Goal: Transaction & Acquisition: Purchase product/service

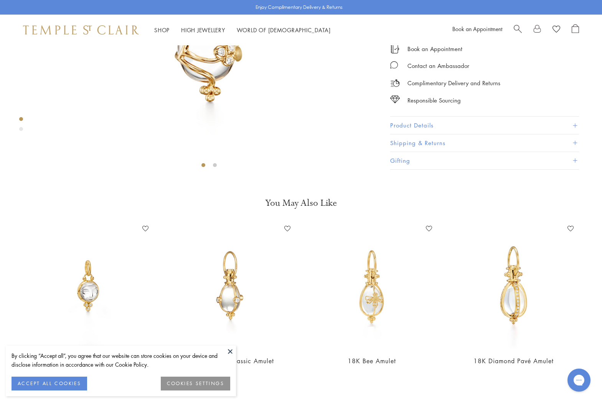
scroll to position [243, 0]
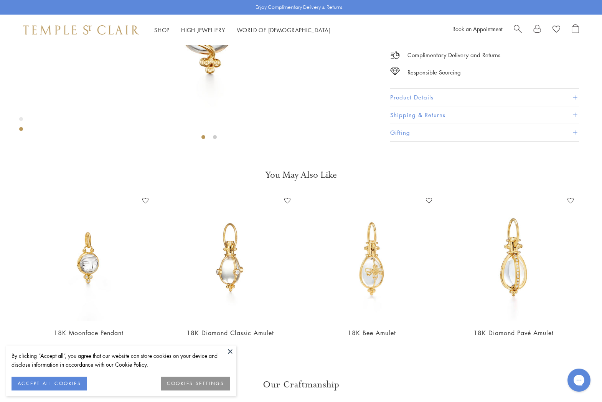
drag, startPoint x: 229, startPoint y: 350, endPoint x: 224, endPoint y: 340, distance: 11.9
click at [229, 350] on button at bounding box center [230, 351] width 12 height 12
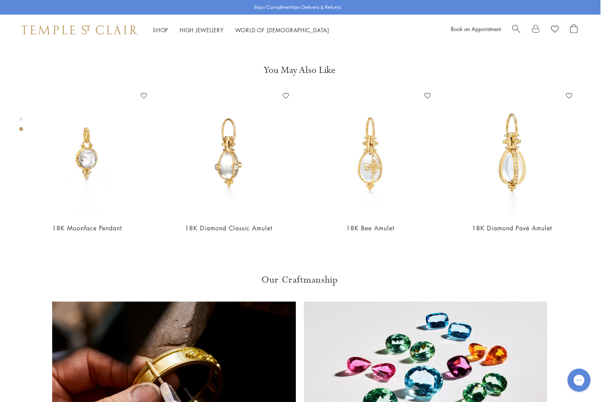
scroll to position [347, 2]
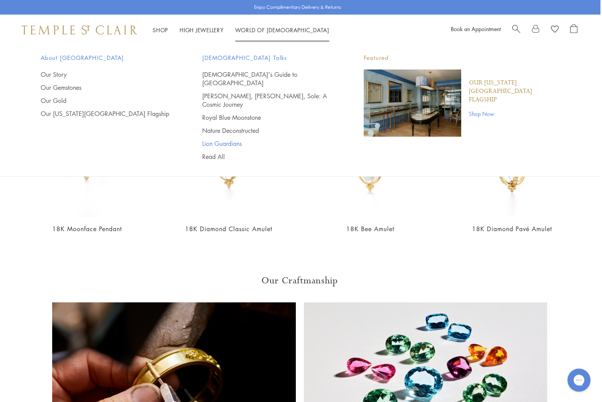
click at [239, 139] on link "Lion Guardians" at bounding box center [267, 143] width 131 height 8
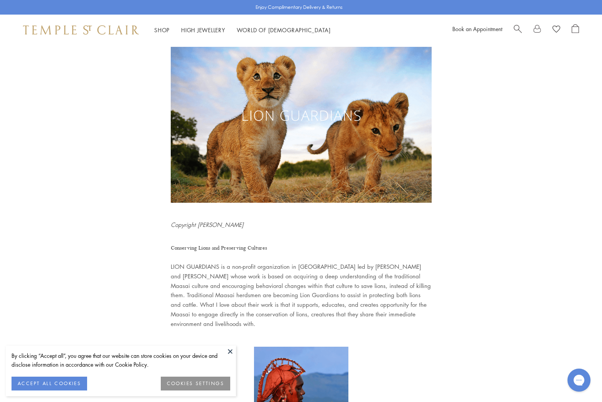
scroll to position [50, 0]
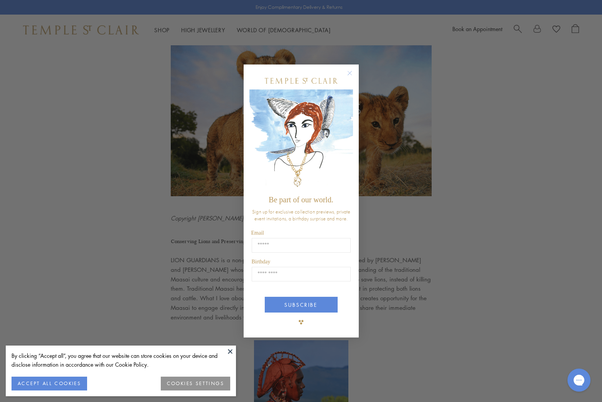
click at [351, 73] on circle "Close dialog" at bounding box center [349, 72] width 9 height 9
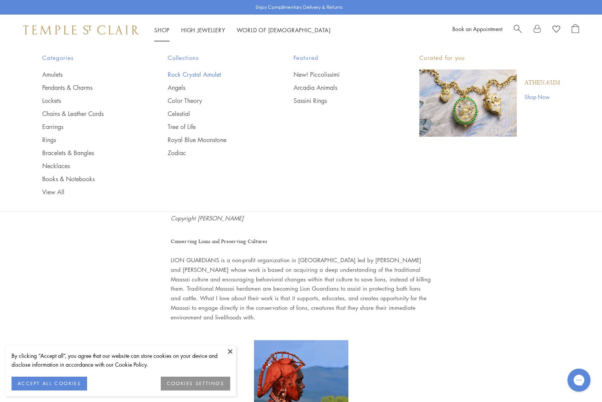
click at [196, 74] on link "Rock Crystal Amulet" at bounding box center [215, 74] width 95 height 8
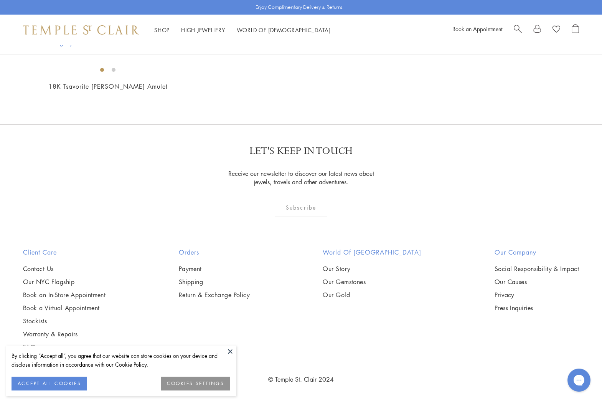
scroll to position [4650, 0]
click at [0, 0] on img at bounding box center [0, 0] width 0 height 0
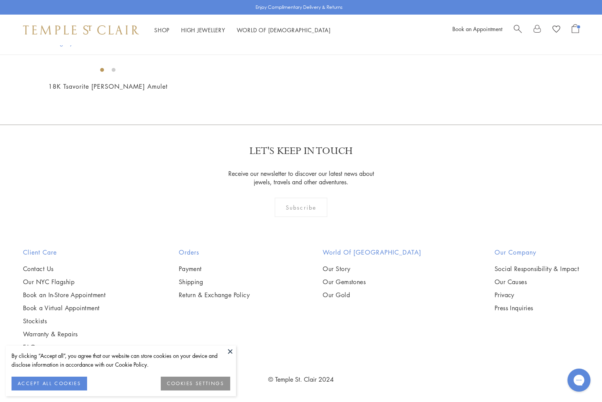
scroll to position [1617, 0]
click at [0, 0] on img at bounding box center [0, 0] width 0 height 0
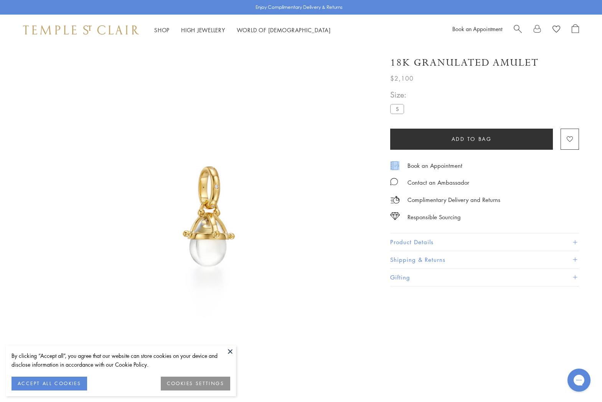
click at [497, 136] on div "18K Granulated Amulet $2,100 Our finely polished, natural rock crystal Amulets …" at bounding box center [484, 167] width 189 height 238
click at [220, 214] on img at bounding box center [208, 215] width 341 height 341
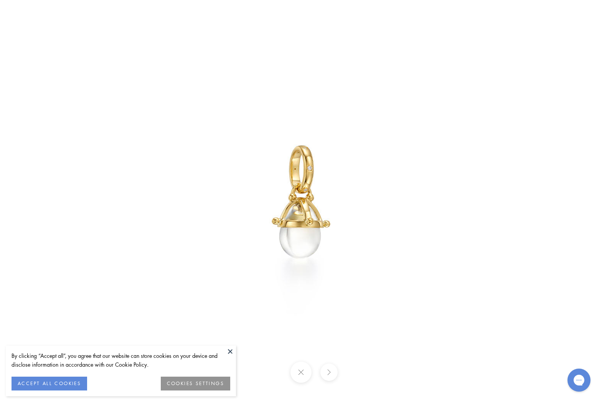
click at [286, 230] on img at bounding box center [301, 201] width 384 height 384
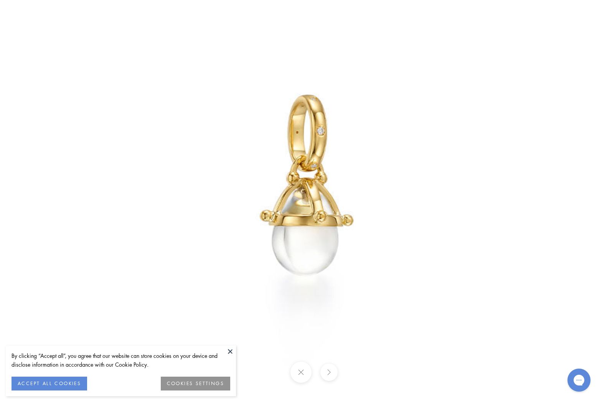
click at [309, 228] on img at bounding box center [307, 184] width 614 height 614
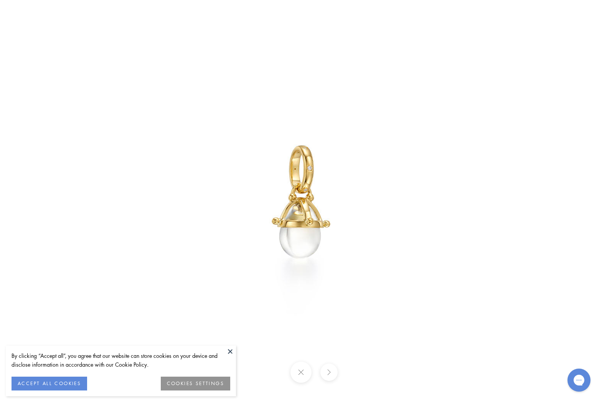
click at [309, 228] on img at bounding box center [301, 201] width 384 height 384
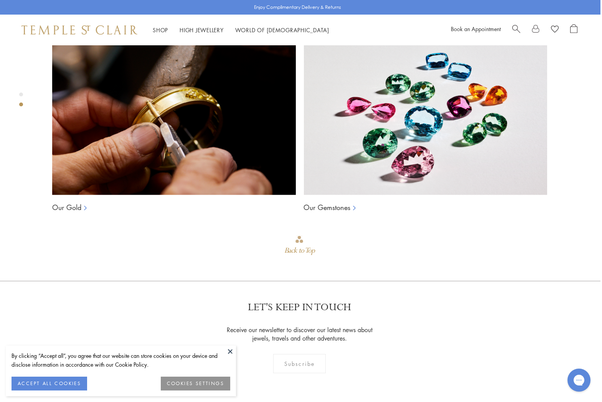
scroll to position [607, 2]
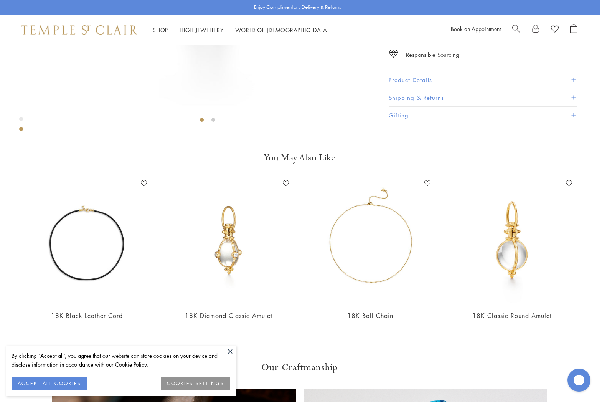
scroll to position [255, 2]
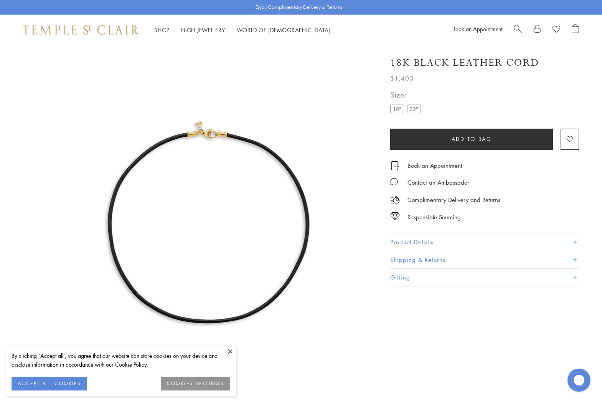
scroll to position [45, 0]
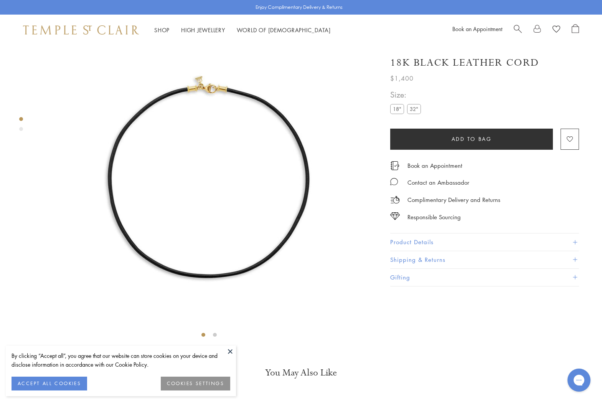
click at [203, 79] on img at bounding box center [208, 170] width 341 height 341
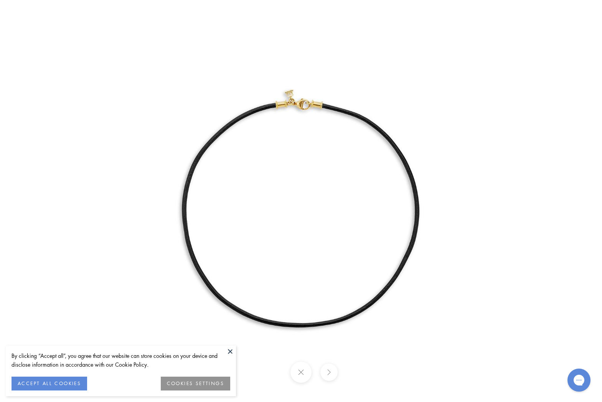
click at [314, 140] on img at bounding box center [301, 201] width 402 height 402
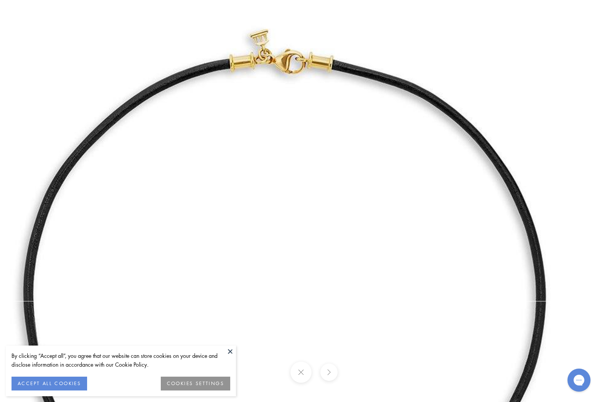
click at [314, 140] on img at bounding box center [285, 274] width 884 height 884
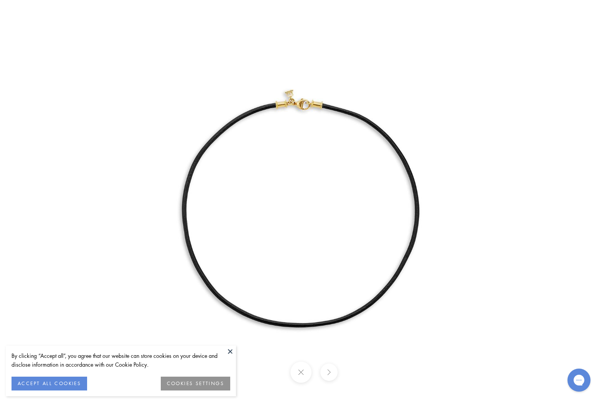
scroll to position [46, 0]
click at [396, 120] on img at bounding box center [301, 201] width 402 height 402
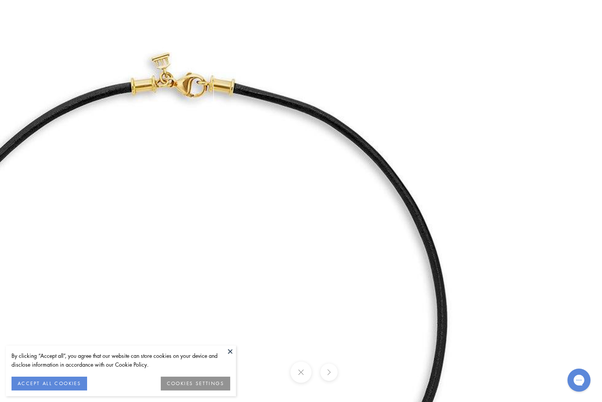
click at [130, 154] on img at bounding box center [187, 298] width 884 height 884
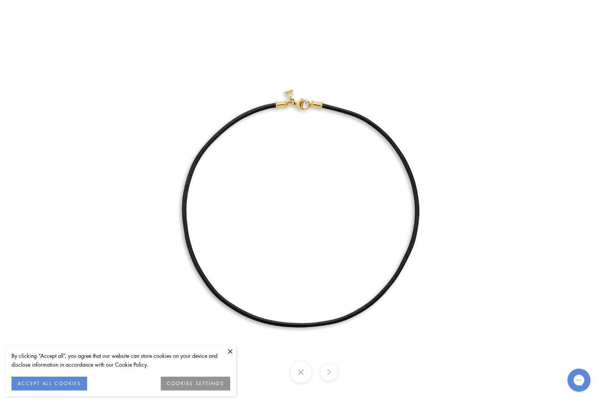
drag, startPoint x: 132, startPoint y: 152, endPoint x: 137, endPoint y: 153, distance: 5.9
click at [133, 153] on img at bounding box center [301, 201] width 402 height 402
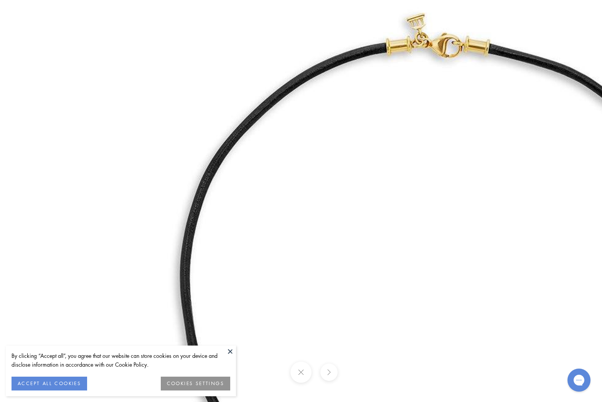
click at [139, 154] on img at bounding box center [442, 258] width 884 height 884
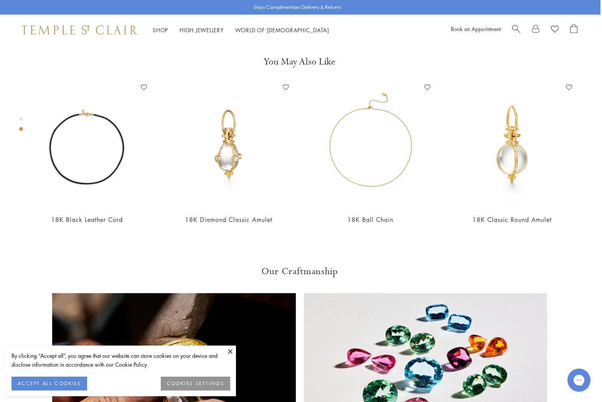
scroll to position [356, 2]
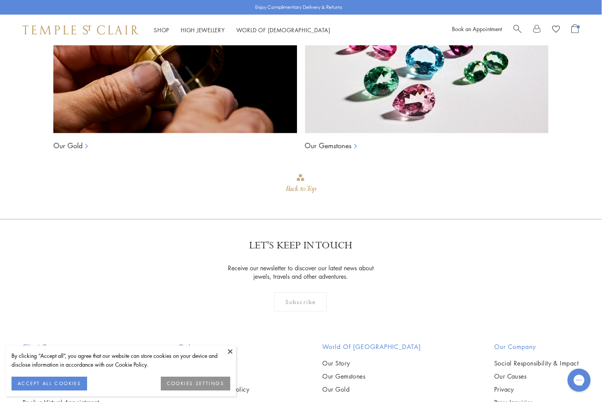
scroll to position [683, 0]
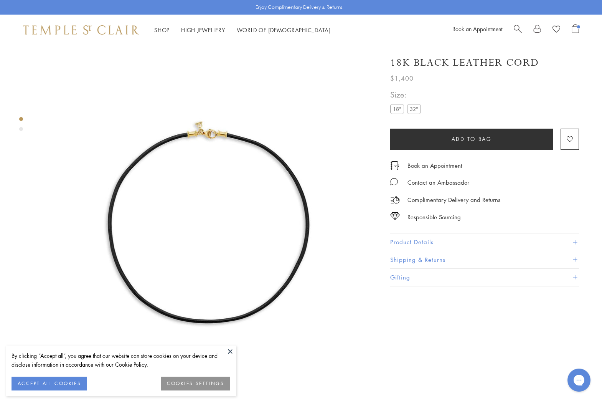
scroll to position [45, 0]
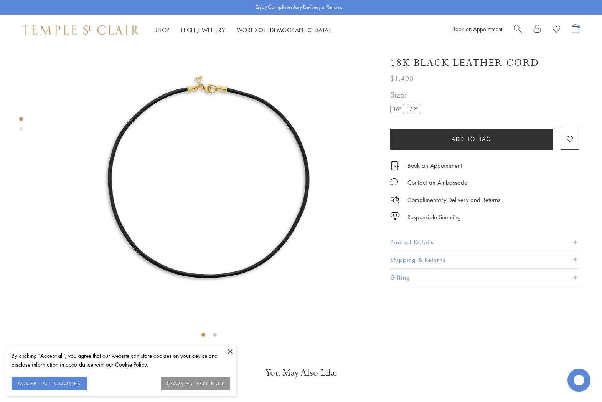
click at [409, 109] on label "32"" at bounding box center [414, 109] width 14 height 10
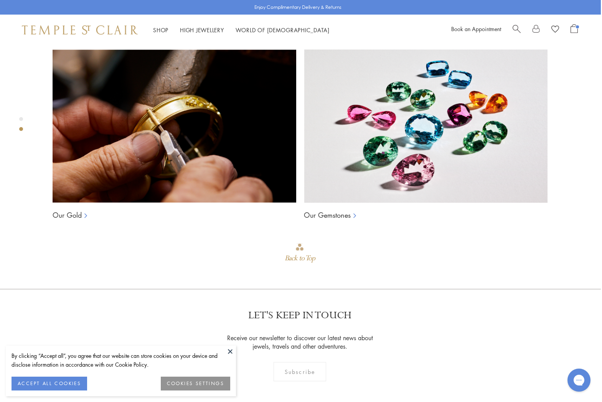
scroll to position [453, 1]
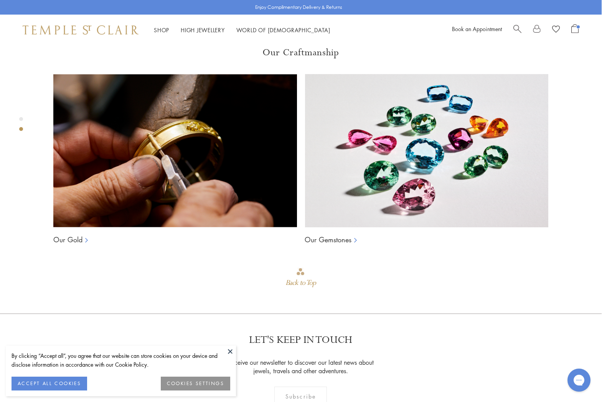
scroll to position [424, 0]
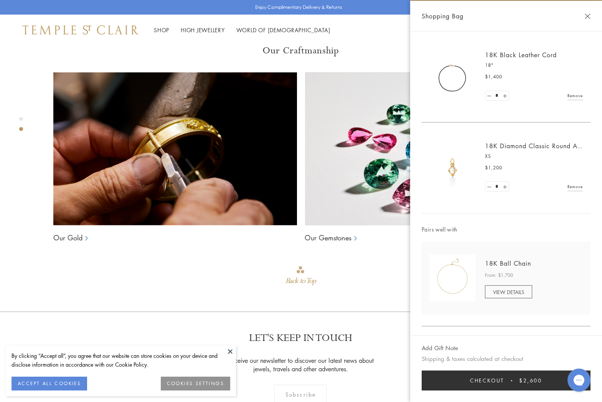
click at [493, 289] on link "VIEW DETAILS" at bounding box center [508, 291] width 47 height 13
click at [447, 254] on img at bounding box center [452, 277] width 46 height 47
click at [41, 383] on button "ACCEPT ALL COOKIES" at bounding box center [50, 383] width 76 height 14
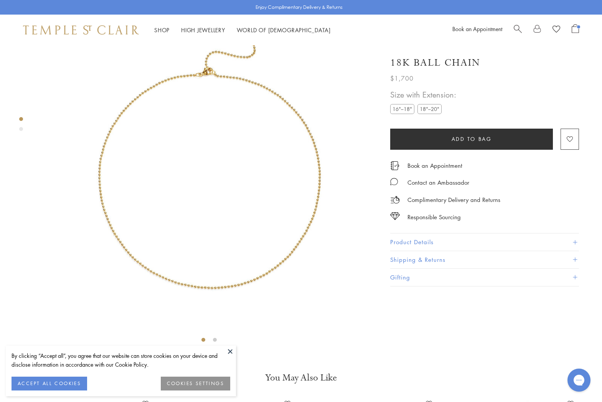
scroll to position [45, 0]
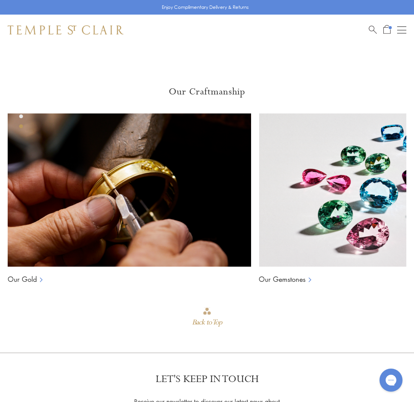
scroll to position [688, 0]
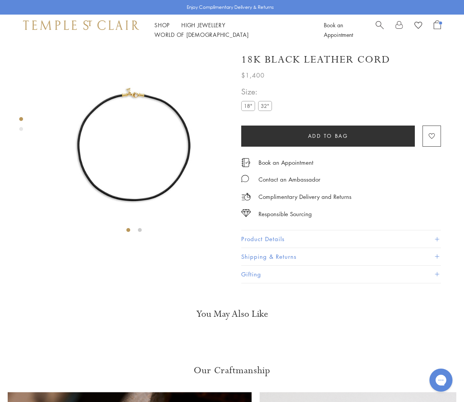
click at [437, 27] on span "Open Shopping Bag" at bounding box center [436, 24] width 7 height 9
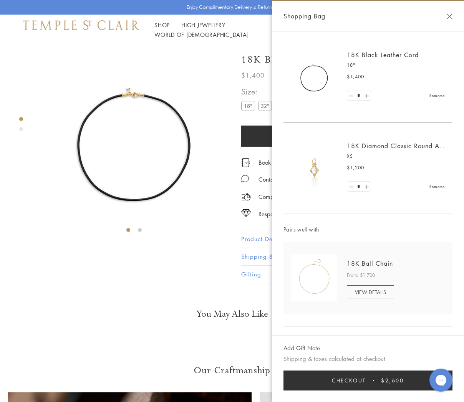
click at [366, 377] on button "Checkout $2,600" at bounding box center [367, 380] width 169 height 20
